Goal: Task Accomplishment & Management: Use online tool/utility

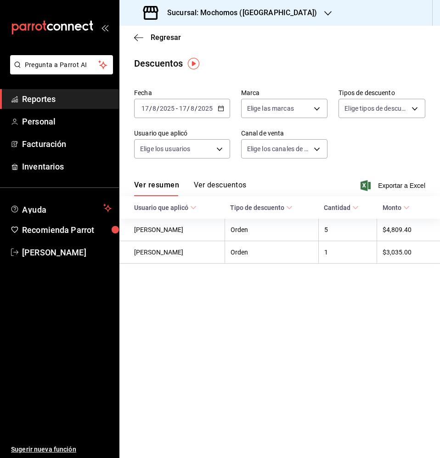
click at [83, 90] on link "Reportes" at bounding box center [59, 99] width 119 height 20
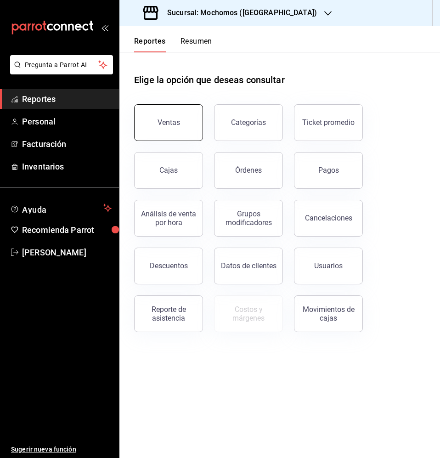
click at [175, 108] on button "Ventas" at bounding box center [168, 122] width 69 height 37
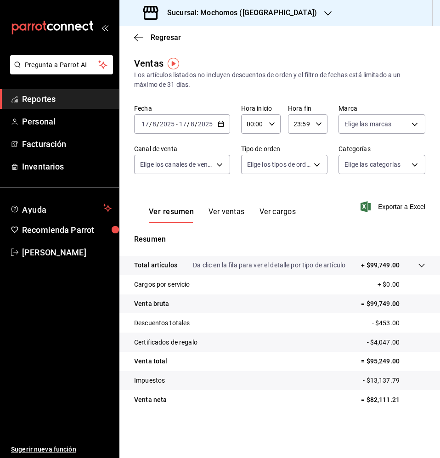
click at [220, 127] on div "[DATE] [DATE] - [DATE] [DATE]" at bounding box center [182, 123] width 96 height 19
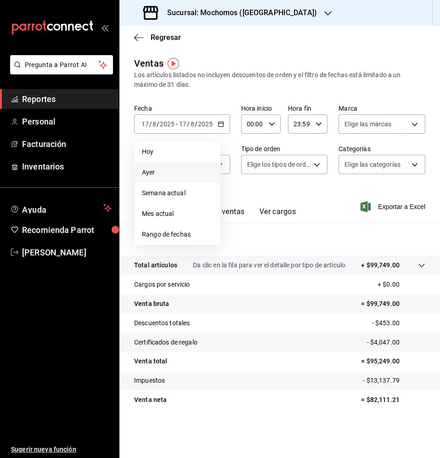
click at [192, 176] on span "Ayer" at bounding box center [177, 173] width 71 height 10
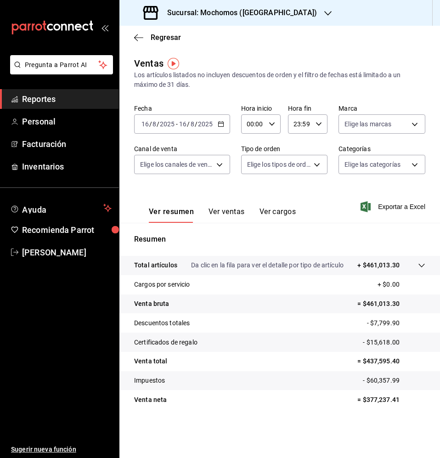
click at [218, 125] on \(Stroke\) "button" at bounding box center [221, 124] width 6 height 5
click at [221, 125] on icon "button" at bounding box center [221, 124] width 6 height 6
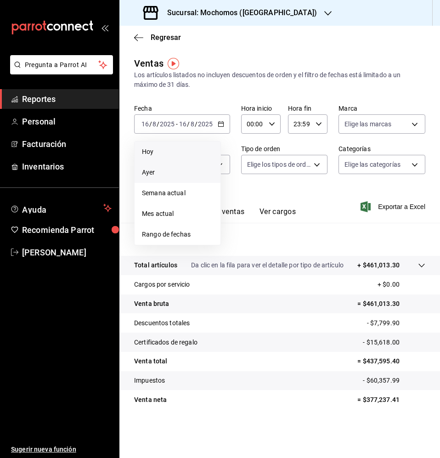
click at [195, 157] on li "Hoy" at bounding box center [178, 152] width 86 height 21
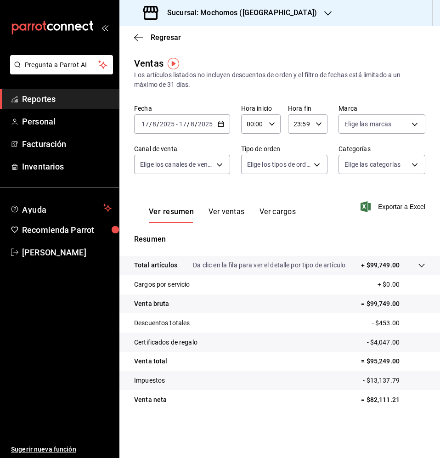
click at [301, 267] on p "Da clic en la fila para ver el detalle por tipo de artículo" at bounding box center [269, 265] width 153 height 10
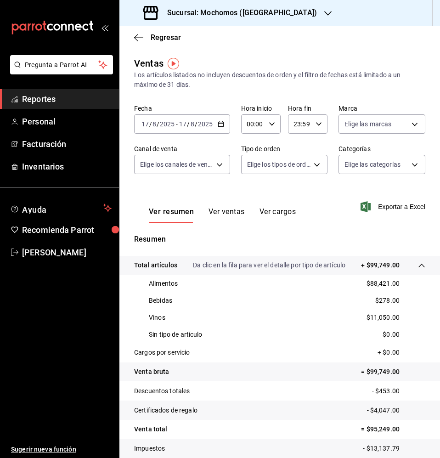
click at [50, 95] on span "Reportes" at bounding box center [67, 99] width 90 height 12
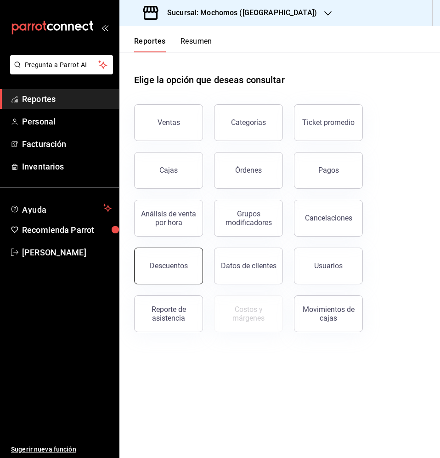
click at [183, 266] on div "Descuentos" at bounding box center [169, 265] width 38 height 9
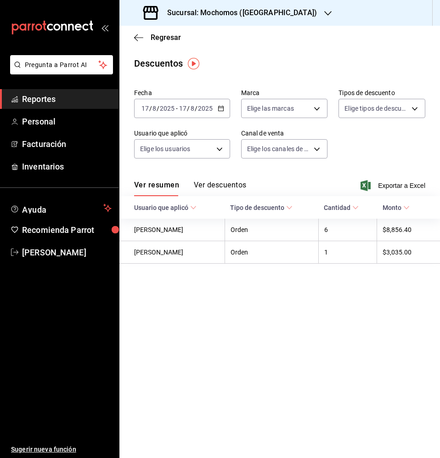
click at [222, 106] on \(Stroke\) "button" at bounding box center [222, 106] width 0 height 0
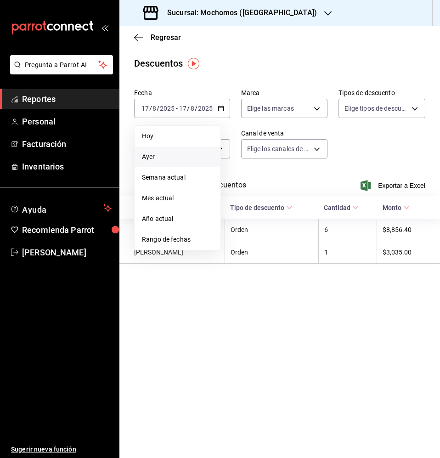
click at [175, 165] on li "Ayer" at bounding box center [178, 157] width 86 height 21
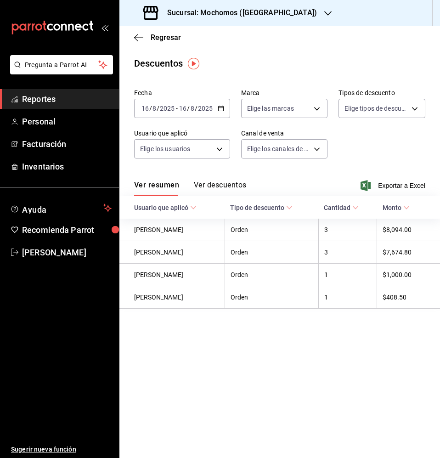
click at [226, 189] on button "Ver descuentos" at bounding box center [220, 189] width 52 height 16
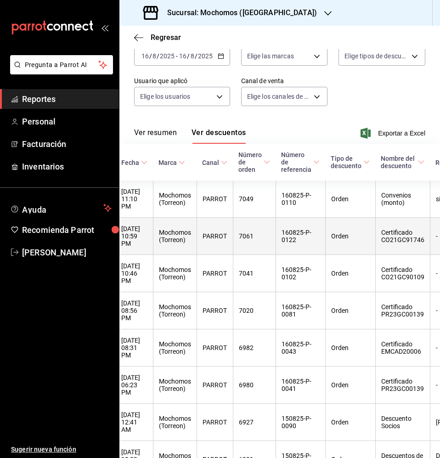
scroll to position [0, 198]
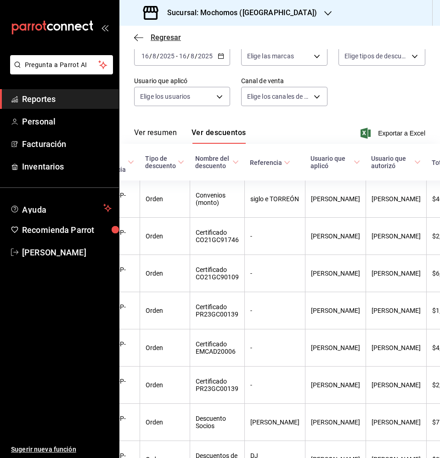
click at [166, 36] on span "Regresar" at bounding box center [166, 37] width 30 height 9
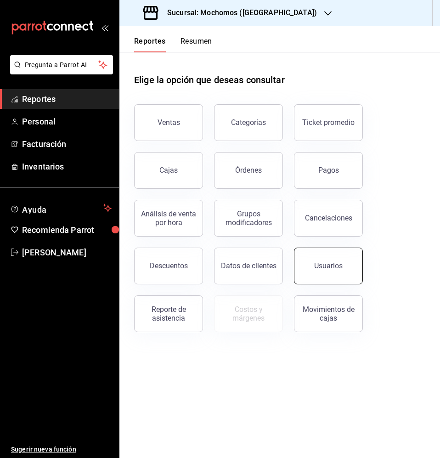
click at [346, 250] on button "Usuarios" at bounding box center [328, 266] width 69 height 37
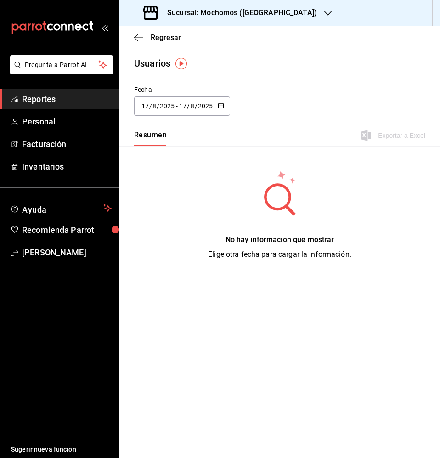
click at [214, 109] on div "[DATE] [DATE] - [DATE] [DATE]" at bounding box center [182, 105] width 96 height 19
click at [182, 155] on li "Ayer" at bounding box center [177, 156] width 87 height 21
type input "[DATE]"
type input "16"
type input "[DATE]"
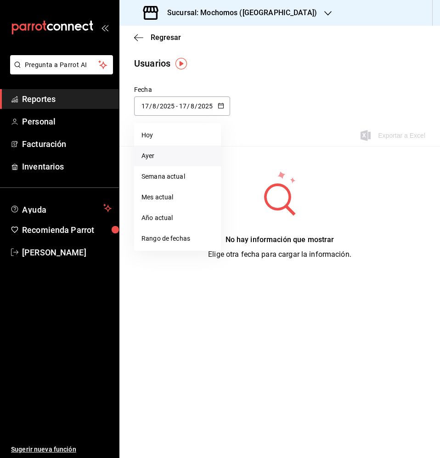
type input "16"
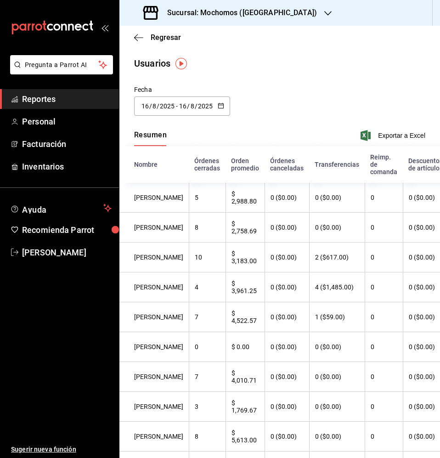
click at [387, 138] on span "Exportar a Excel" at bounding box center [393, 135] width 63 height 11
